Goal: Information Seeking & Learning: Learn about a topic

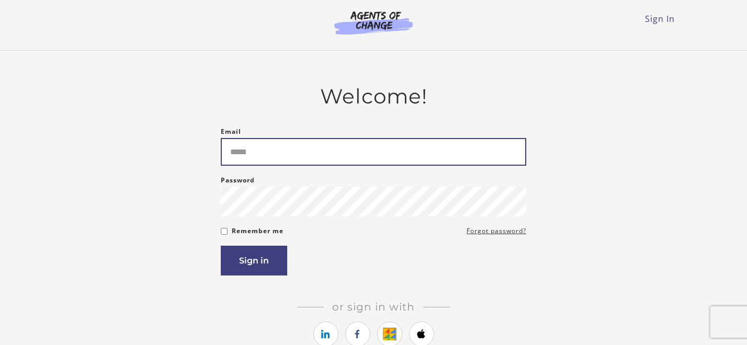
click at [390, 148] on input "Email" at bounding box center [374, 152] width 306 height 28
type input "**********"
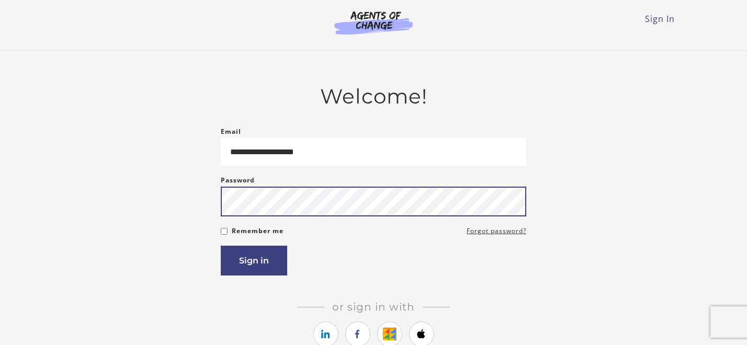
click at [221, 246] on button "Sign in" at bounding box center [254, 261] width 66 height 30
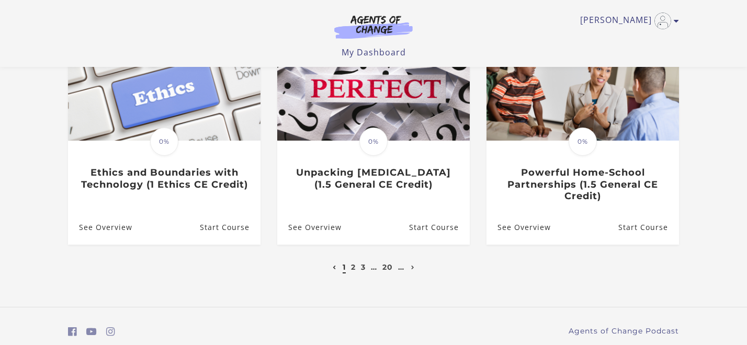
scroll to position [352, 0]
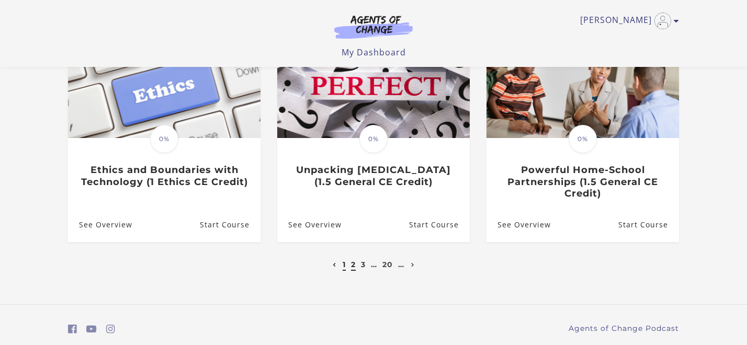
click at [354, 267] on link "2" at bounding box center [353, 264] width 5 height 9
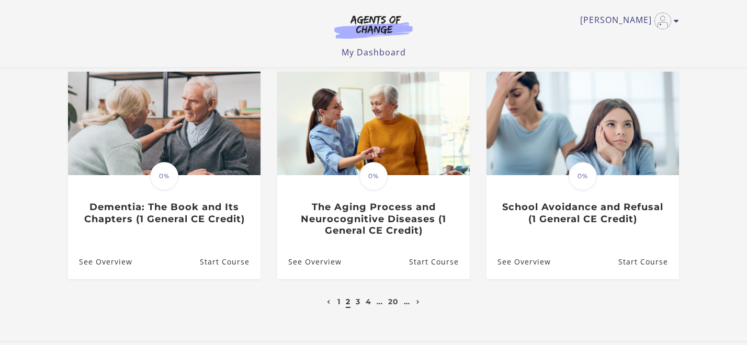
scroll to position [315, 0]
click at [359, 304] on link "3" at bounding box center [358, 301] width 5 height 9
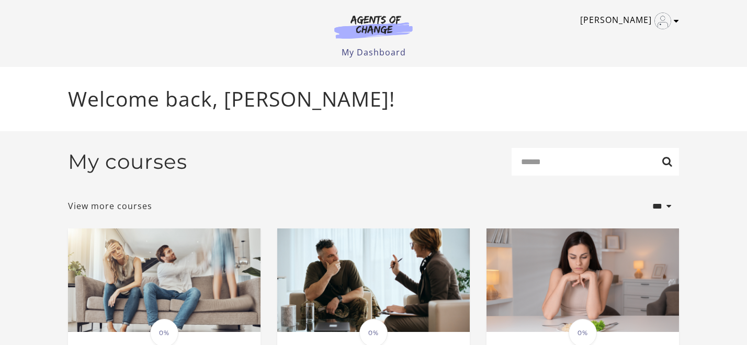
click at [674, 21] on icon "Toggle menu" at bounding box center [676, 21] width 5 height 8
click at [377, 54] on link "My Dashboard" at bounding box center [374, 53] width 64 height 12
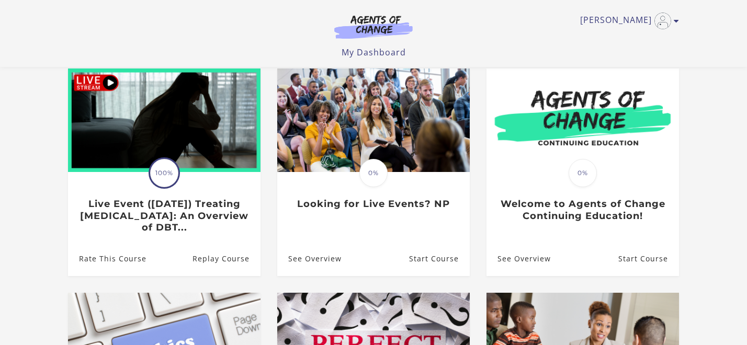
scroll to position [94, 0]
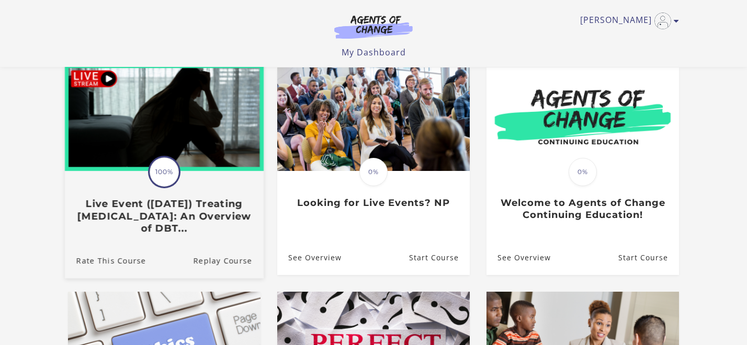
click at [199, 137] on img at bounding box center [164, 117] width 199 height 107
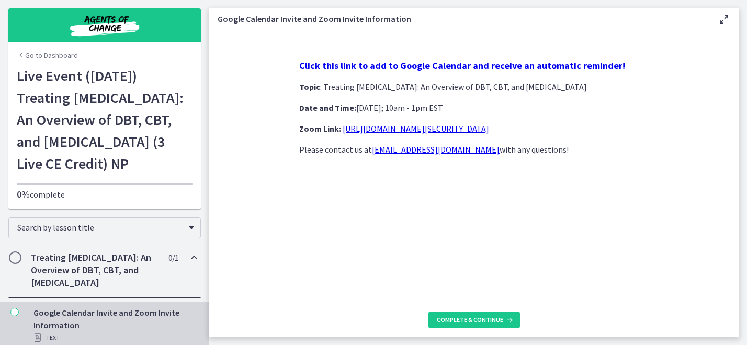
click at [366, 127] on link "[URL][DOMAIN_NAME][SECURITY_DATA]" at bounding box center [416, 128] width 147 height 10
click at [390, 132] on link "[URL][DOMAIN_NAME][SECURITY_DATA]" at bounding box center [416, 128] width 147 height 10
